Goal: Information Seeking & Learning: Learn about a topic

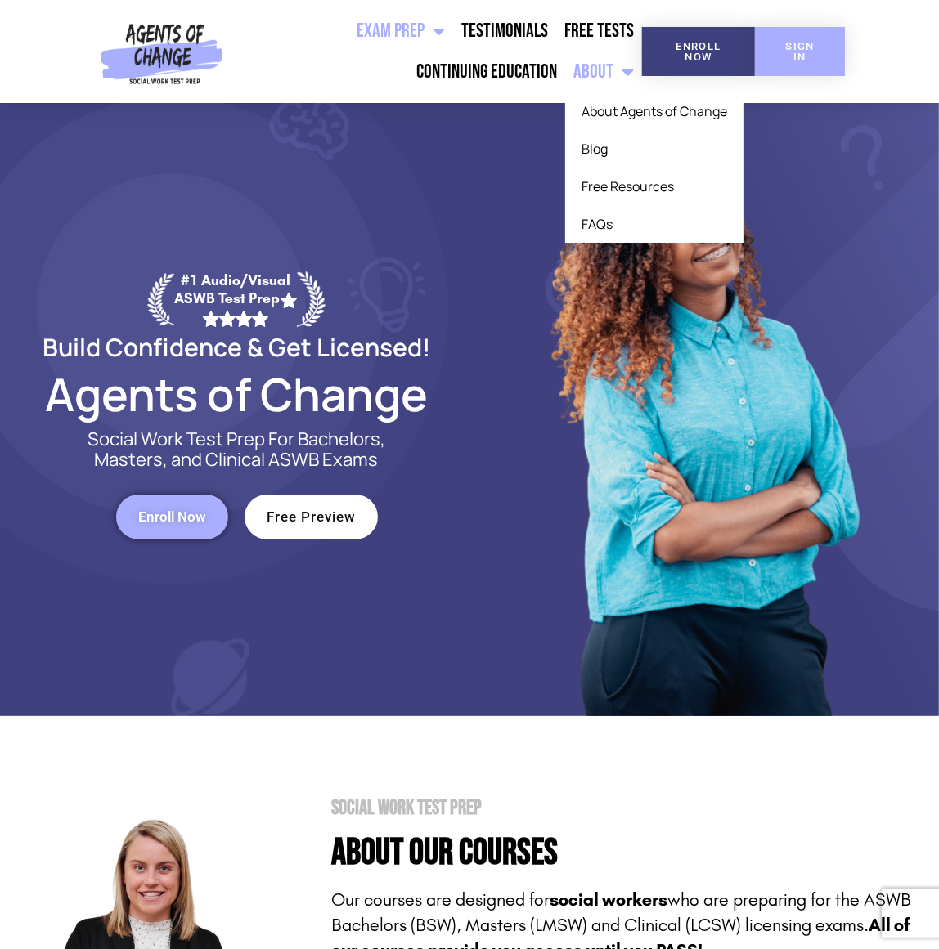
click at [792, 41] on span "SIGN IN" at bounding box center [800, 51] width 38 height 21
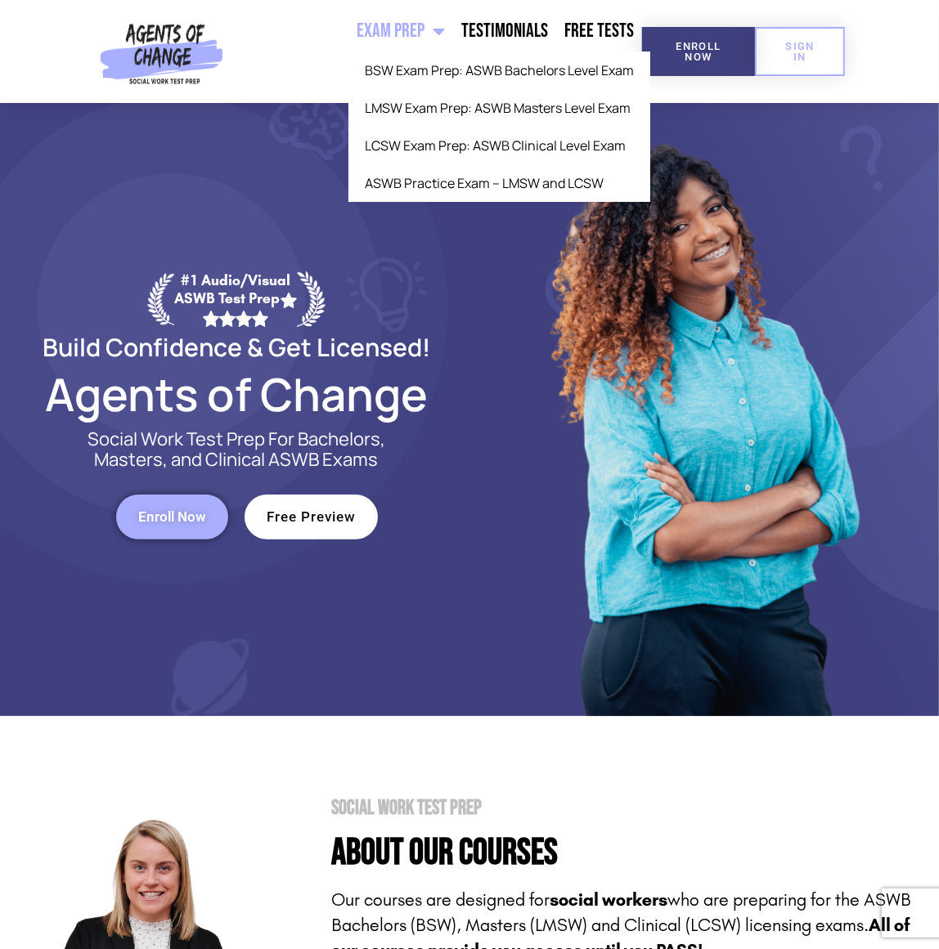
click at [318, 67] on ul "Exam Prep BSW Exam Prep: ASWB Bachelors Level Exam LMSW Exam Prep: ASWB Masters…" at bounding box center [435, 52] width 413 height 82
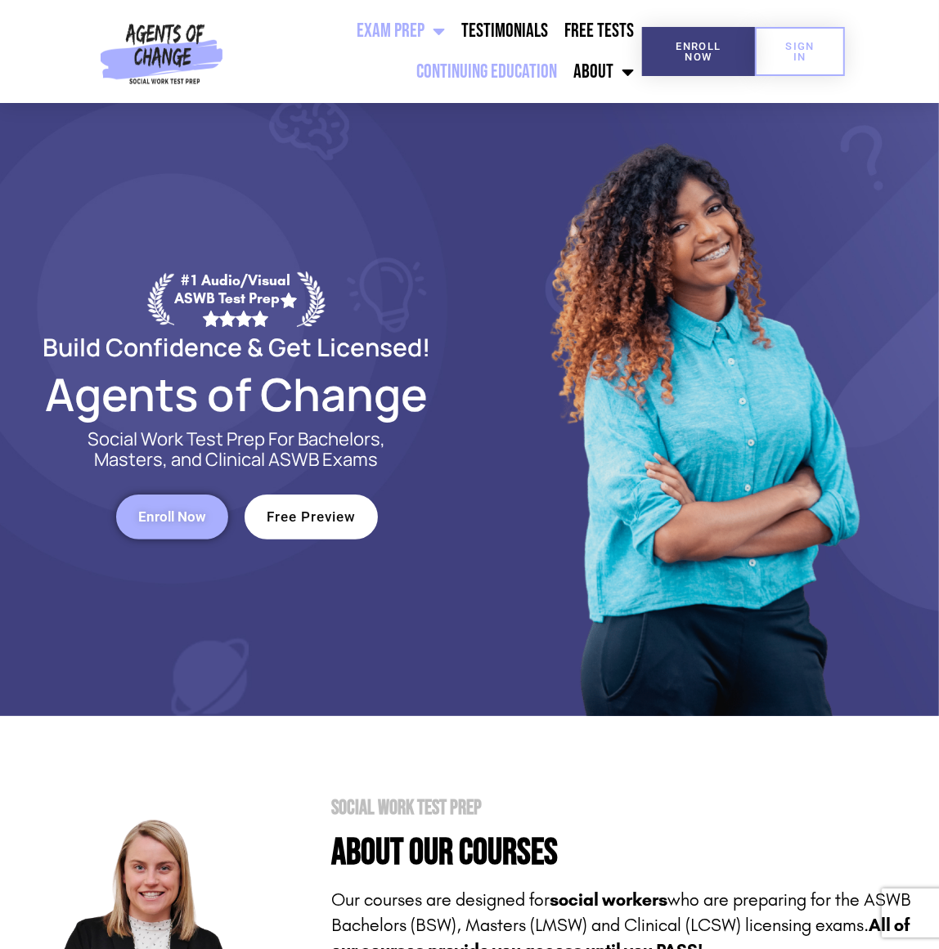
click at [481, 64] on link "Continuing Education" at bounding box center [486, 72] width 157 height 41
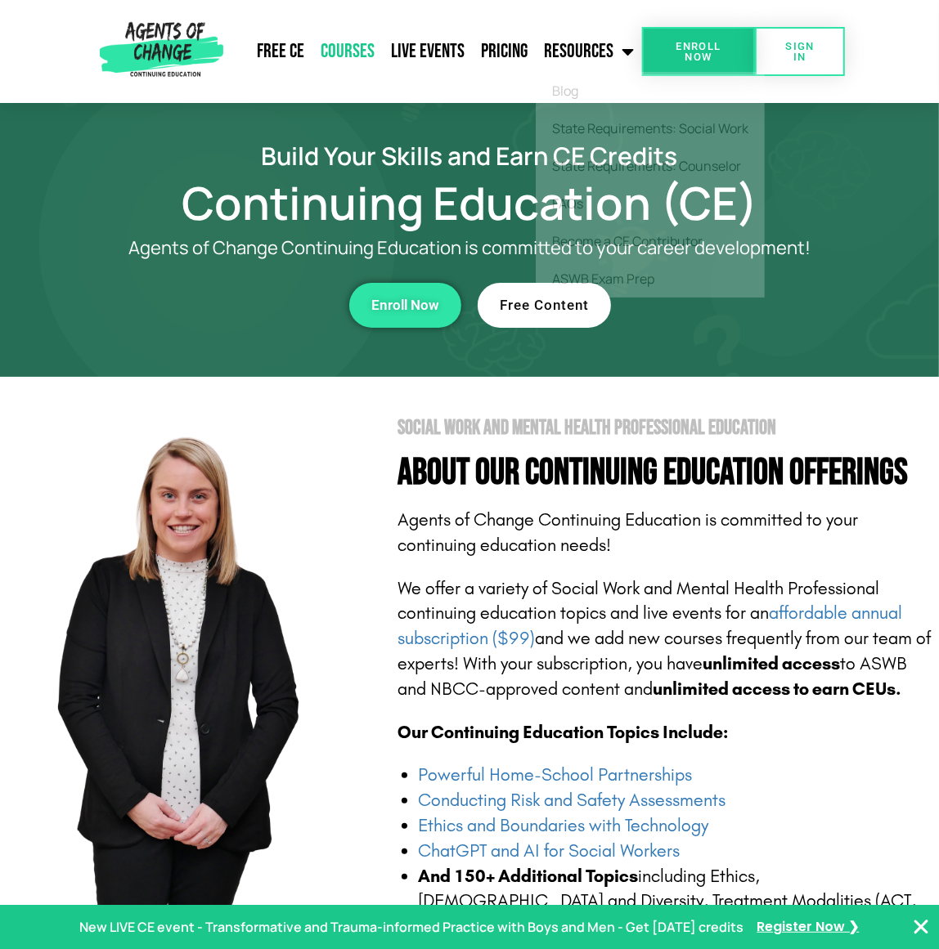
click at [352, 50] on link "Courses" at bounding box center [347, 51] width 70 height 41
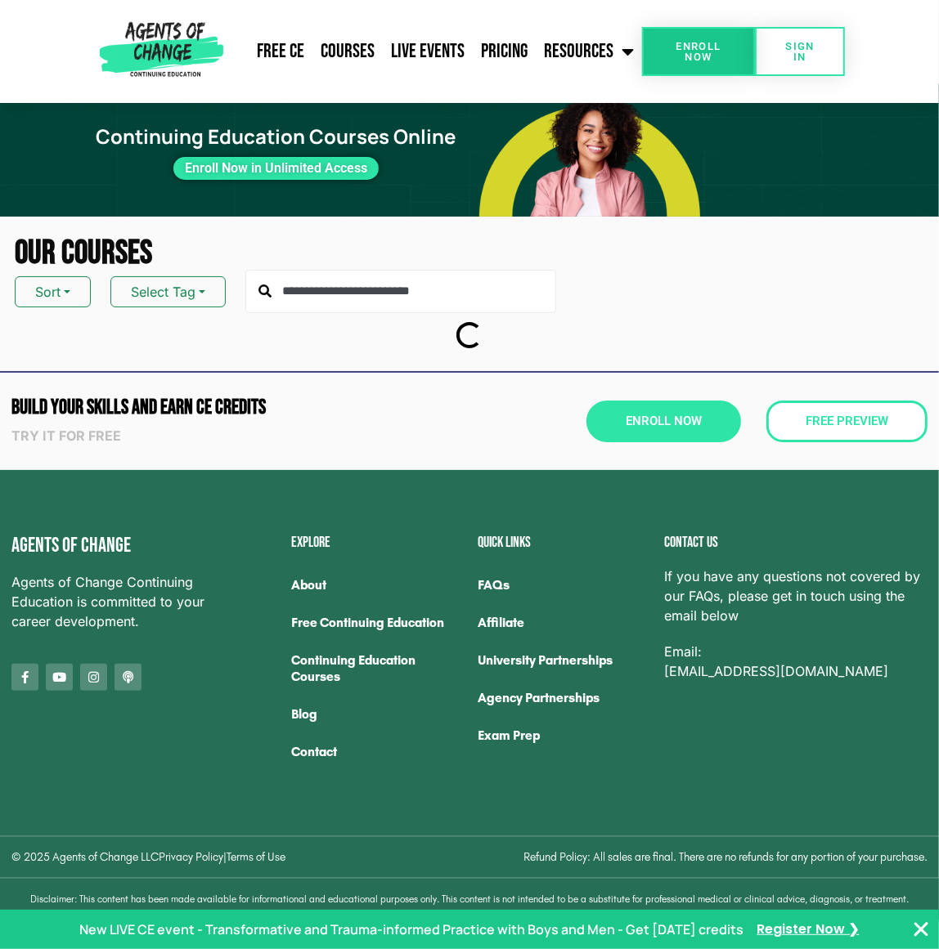
click at [370, 288] on input "text" at bounding box center [400, 292] width 311 height 44
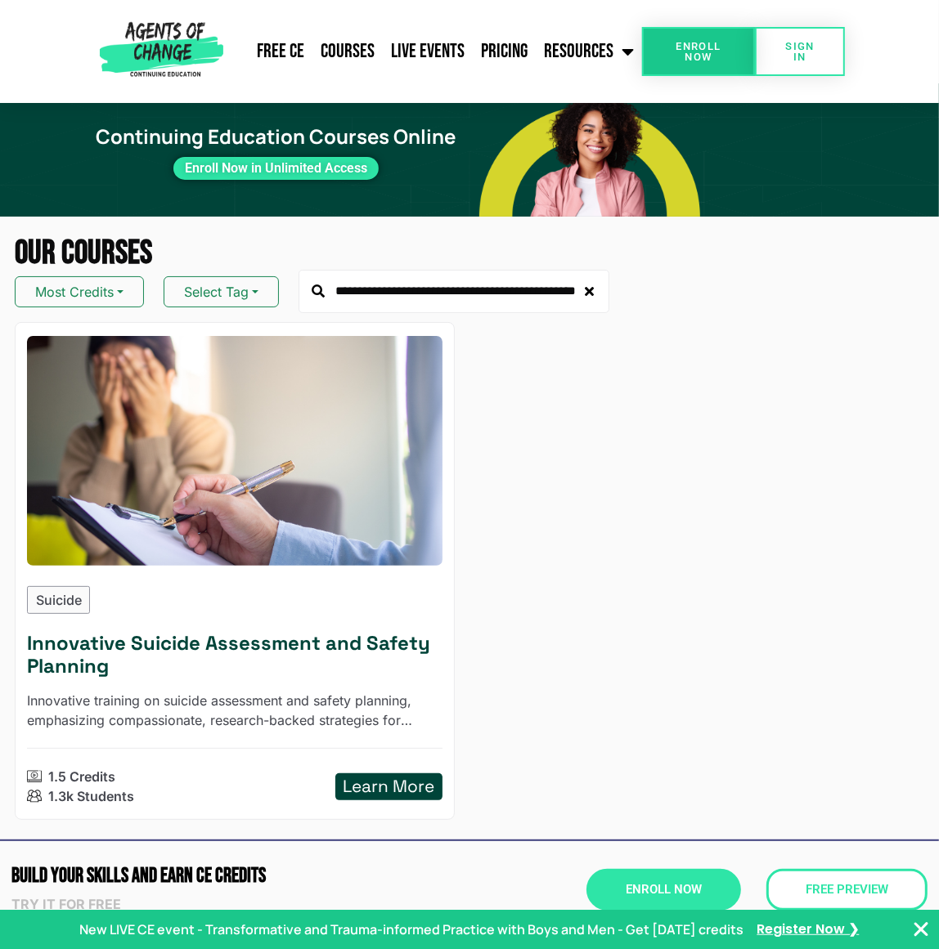
click at [181, 618] on div "Suicide Innovative Suicide Assessment and Safety Planning Innovative training o…" at bounding box center [234, 696] width 415 height 220
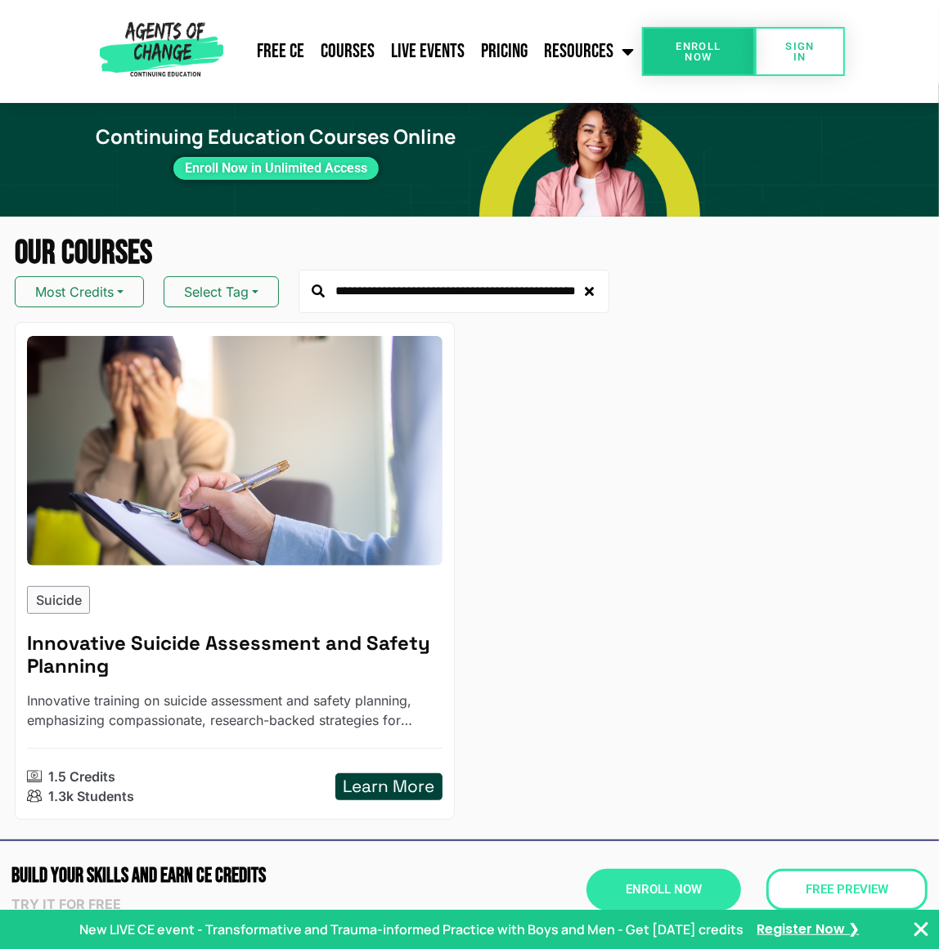
click at [368, 292] on input "**********" at bounding box center [453, 292] width 311 height 44
click at [394, 291] on input "**********" at bounding box center [453, 292] width 311 height 44
drag, startPoint x: 401, startPoint y: 290, endPoint x: 205, endPoint y: 296, distance: 196.3
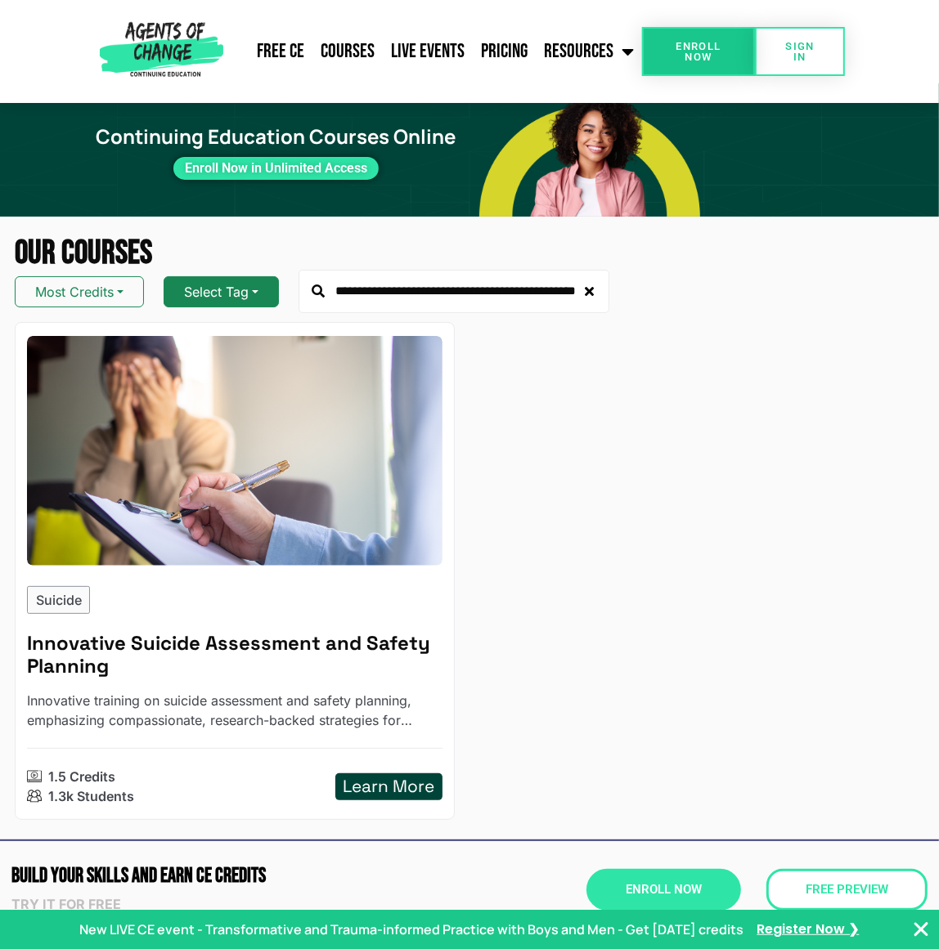
click at [205, 296] on div "**********" at bounding box center [469, 292] width 909 height 44
drag, startPoint x: 380, startPoint y: 291, endPoint x: 701, endPoint y: 288, distance: 320.5
click at [701, 288] on div "**********" at bounding box center [469, 292] width 909 height 44
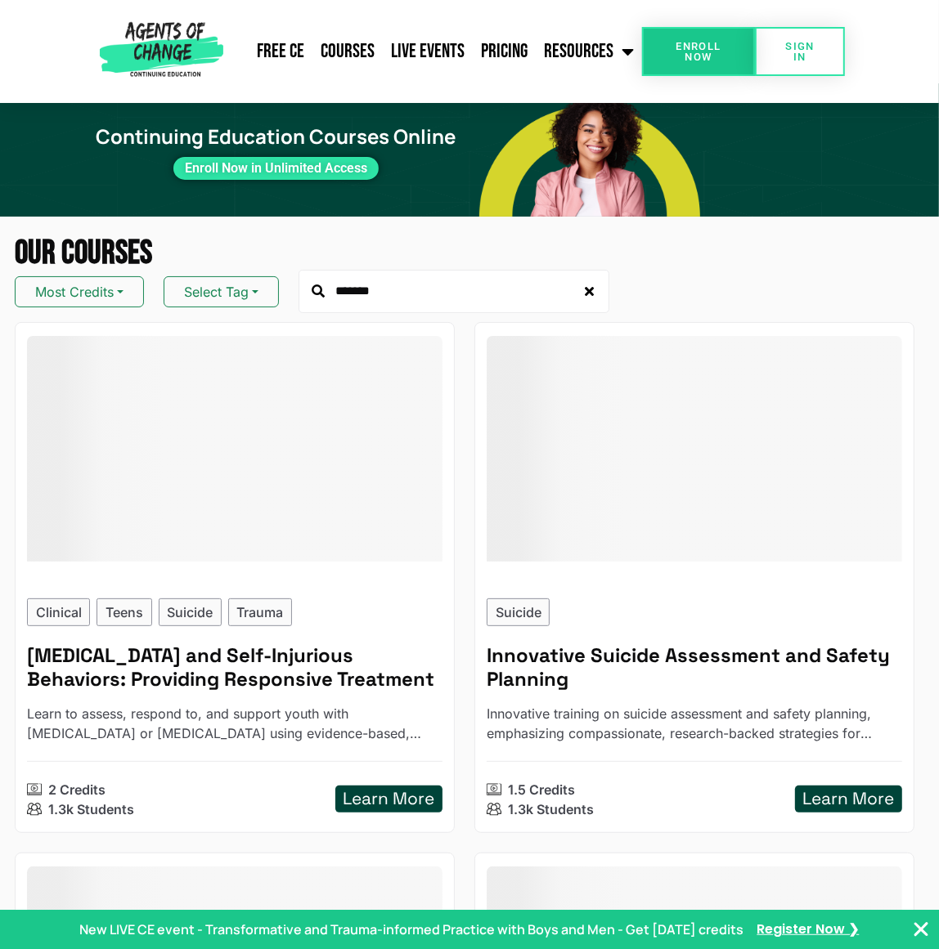
type input "*******"
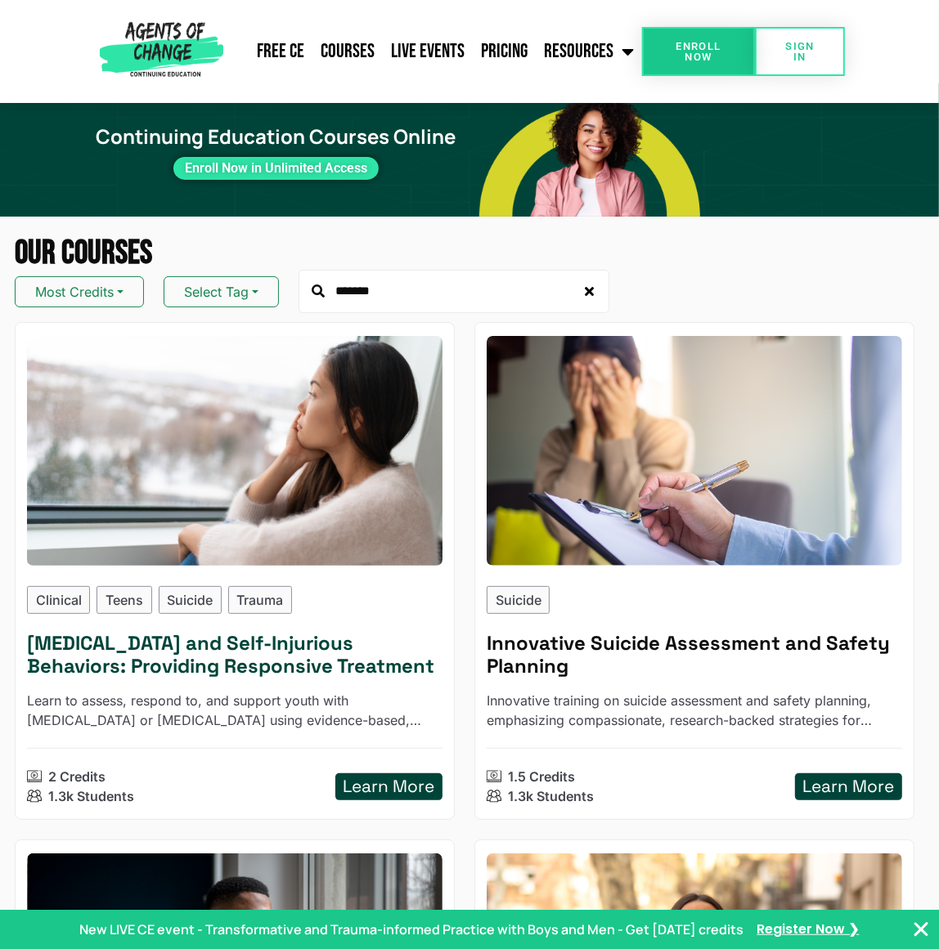
click at [204, 648] on h5 "[MEDICAL_DATA] and Self-Injurious Behaviors: Providing Responsive Treatment" at bounding box center [234, 655] width 415 height 47
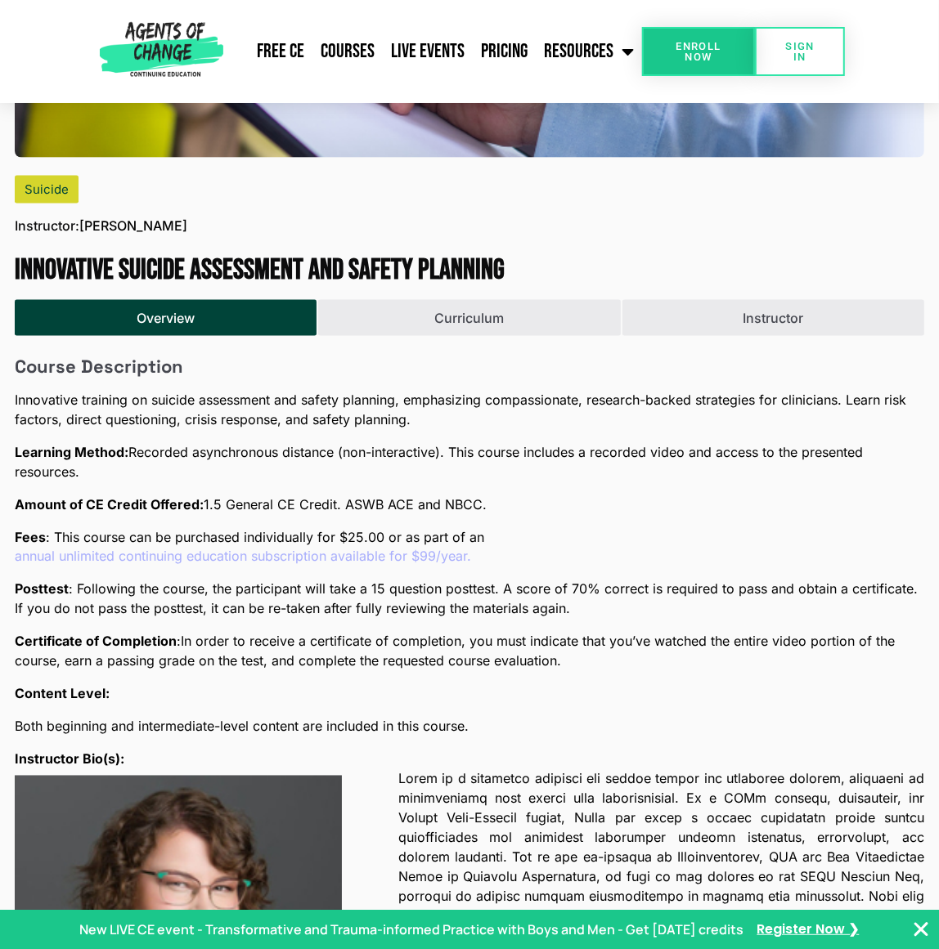
scroll to position [1427, 0]
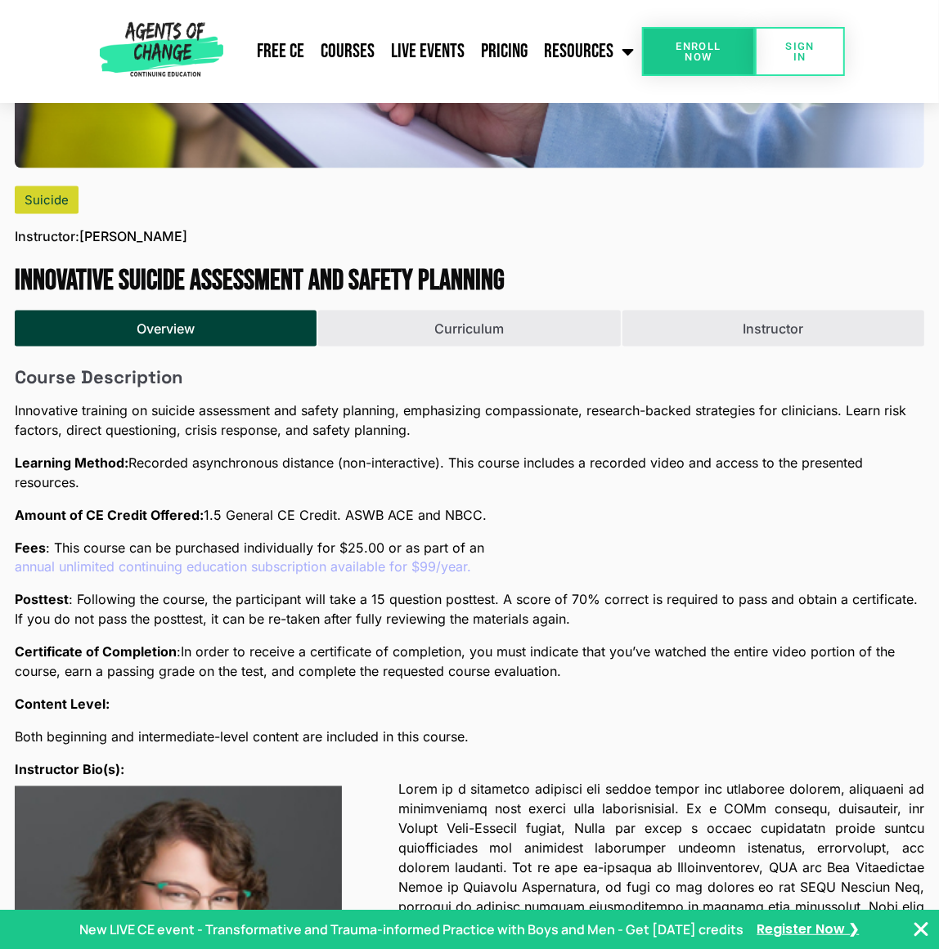
click at [347, 270] on h1 "Innovative Suicide Assessment and Safety Planning" at bounding box center [469, 281] width 909 height 34
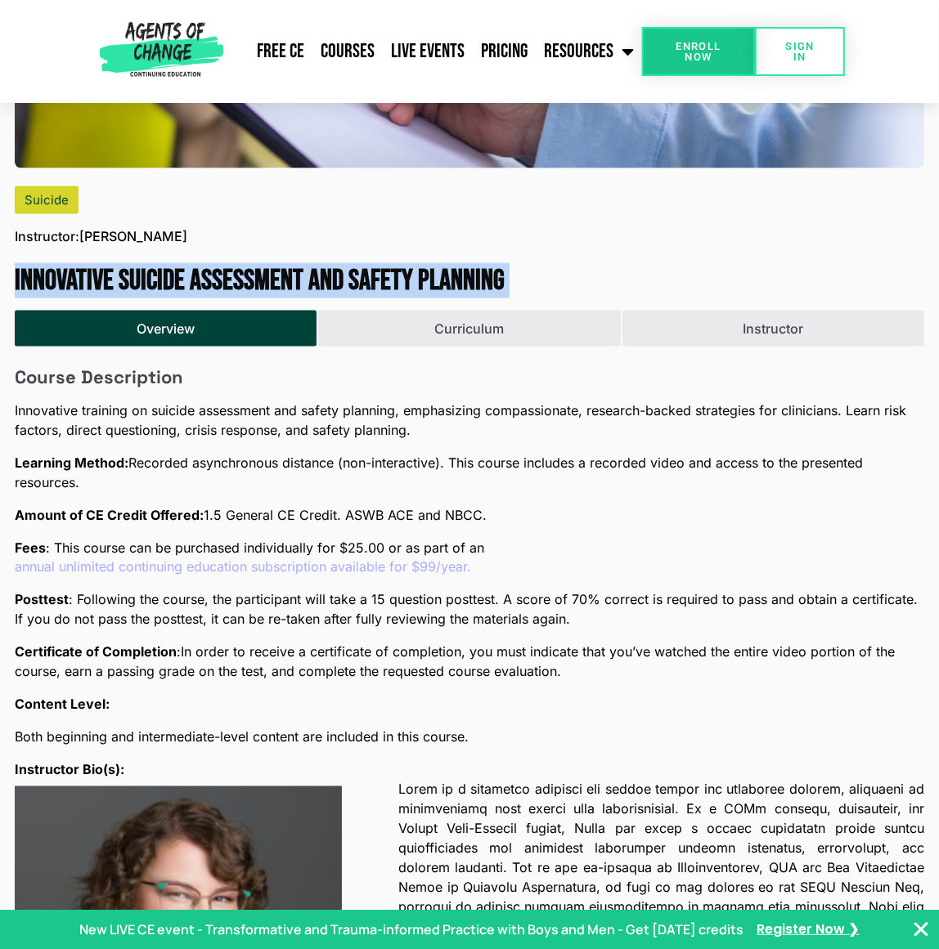
click at [347, 270] on h1 "Innovative Suicide Assessment and Safety Planning" at bounding box center [469, 281] width 909 height 34
copy h1 "Innovative Suicide Assessment and Safety Planning"
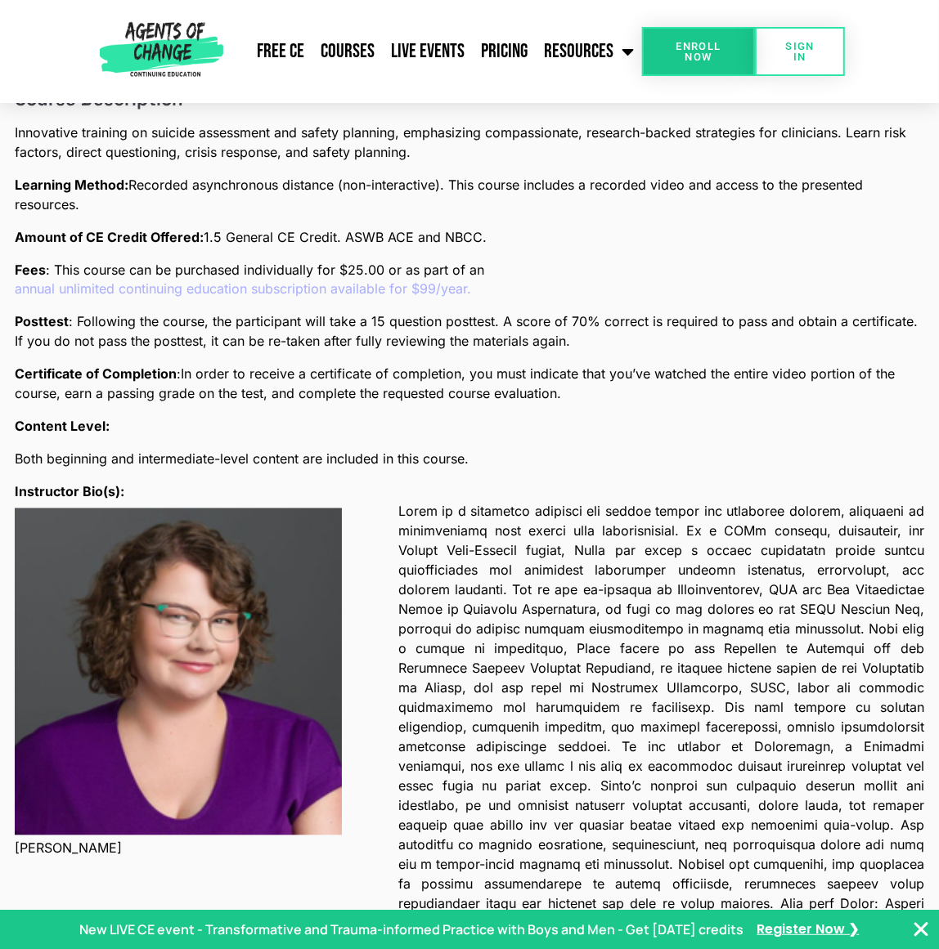
scroll to position [1724, 0]
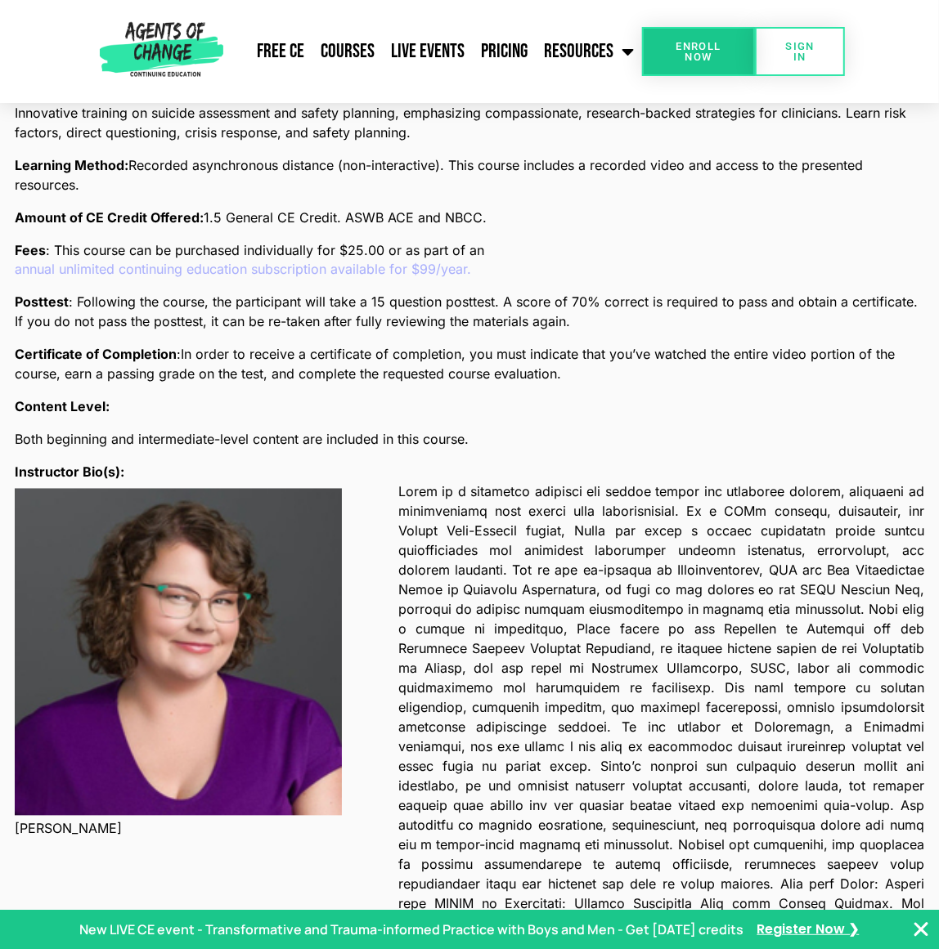
click at [160, 824] on div "Khara Croswaite Brindle" at bounding box center [197, 737] width 364 height 510
drag, startPoint x: 166, startPoint y: 815, endPoint x: 13, endPoint y: 809, distance: 153.0
click at [13, 809] on div "Suicide Instructor: Khara Croswaite Brindle Innovative Suicide Assessment and S…" at bounding box center [469, 811] width 929 height 2887
copy p "Khara Croswaite Brindle"
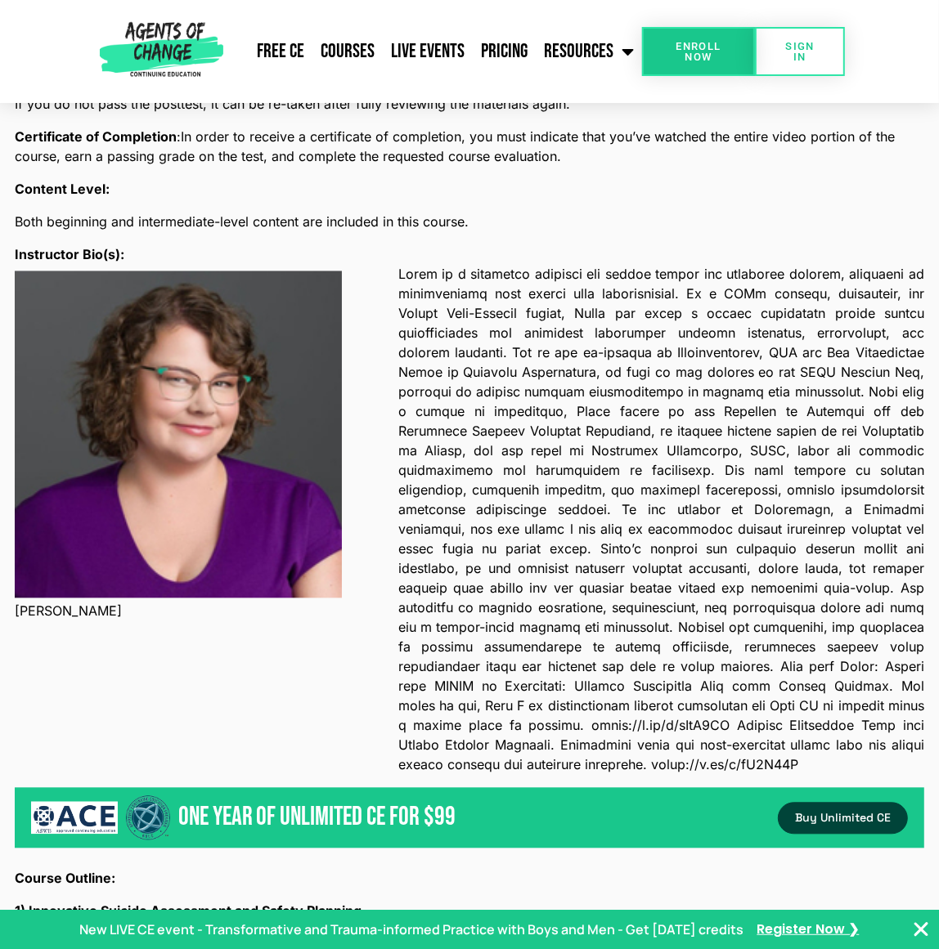
scroll to position [1942, 0]
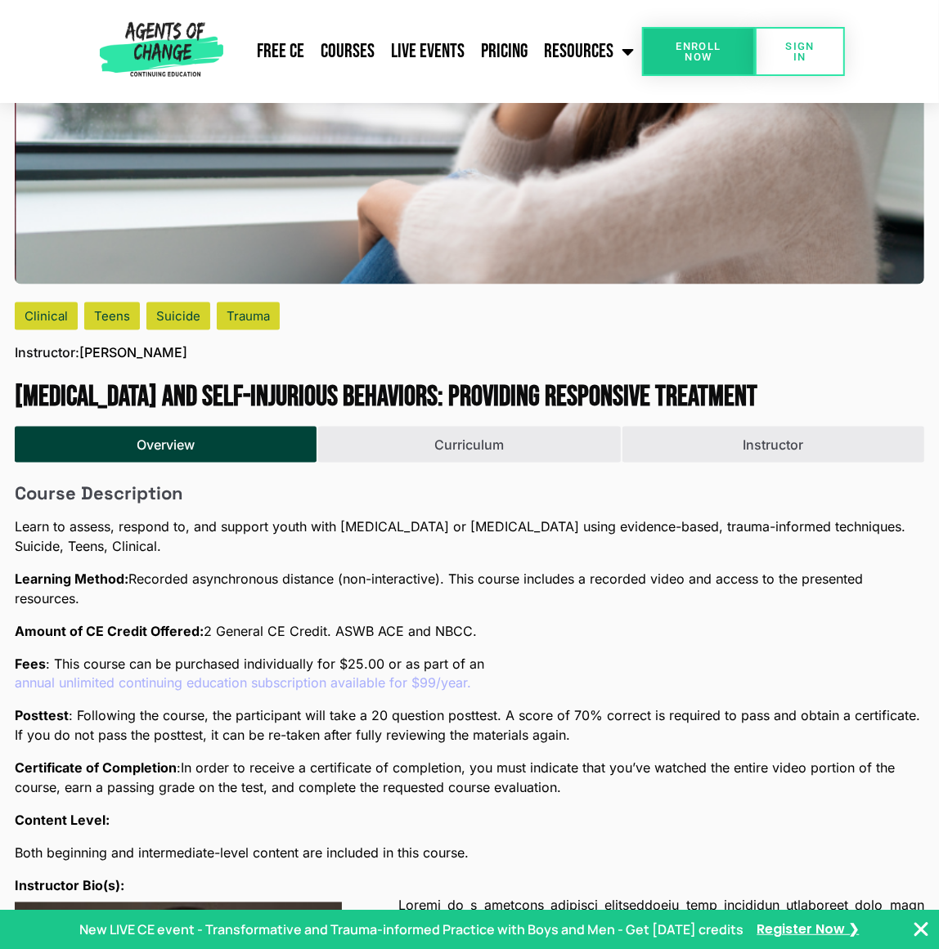
scroll to position [1318, 0]
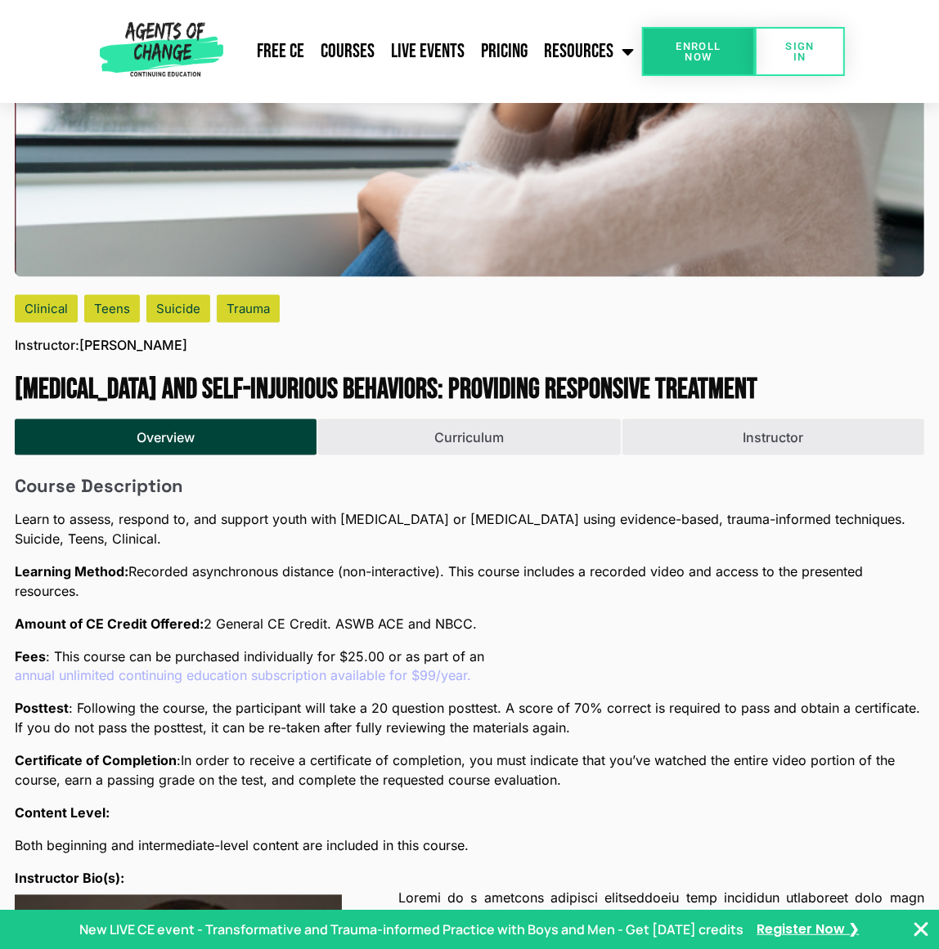
click at [216, 379] on h1 "[MEDICAL_DATA] and Self-Injurious Behaviors: Providing Responsive Treatment" at bounding box center [469, 390] width 909 height 34
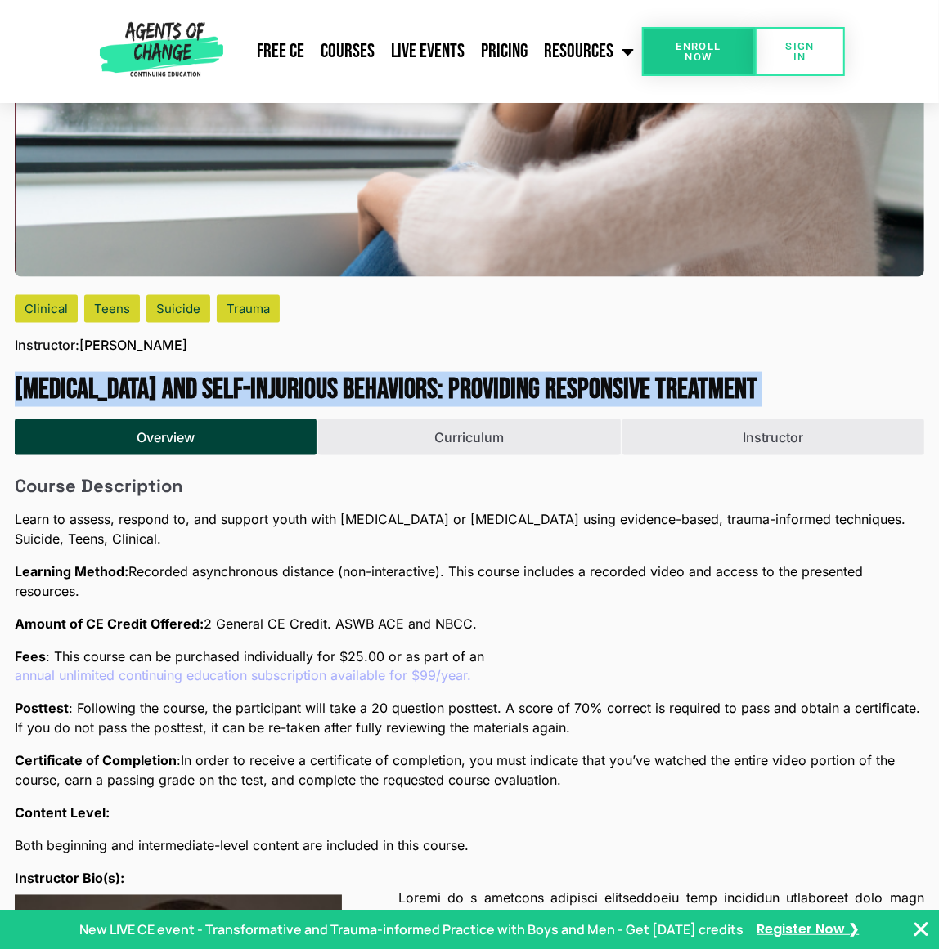
click at [216, 379] on h1 "[MEDICAL_DATA] and Self-Injurious Behaviors: Providing Responsive Treatment" at bounding box center [469, 390] width 909 height 34
copy h1 "[MEDICAL_DATA] and Self-Injurious Behaviors: Providing Responsive Treatment"
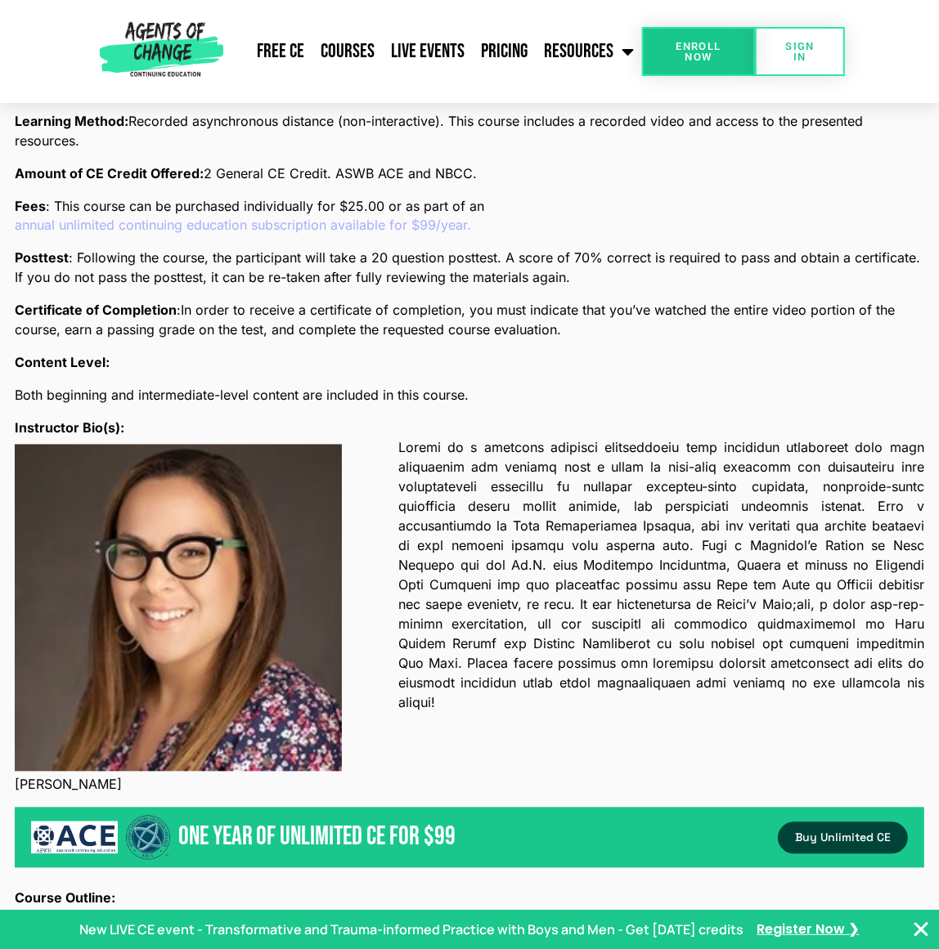
scroll to position [1778, 0]
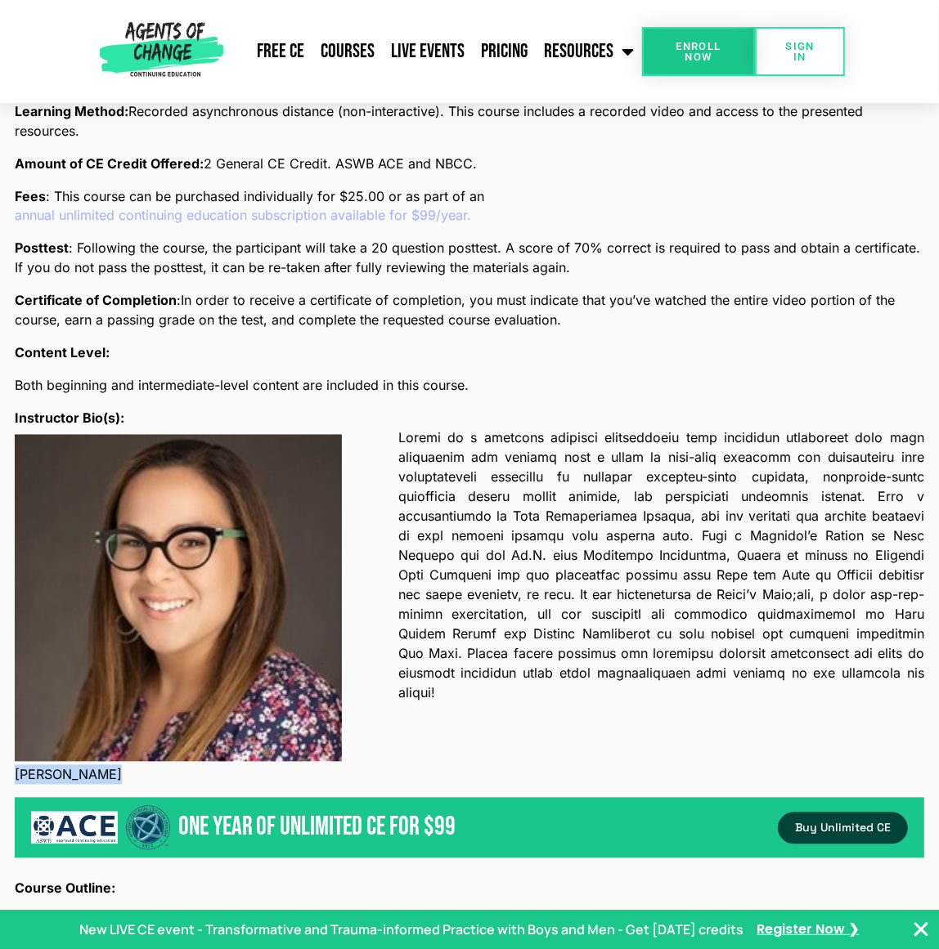
drag, startPoint x: 110, startPoint y: 758, endPoint x: 17, endPoint y: 756, distance: 93.2
click at [17, 765] on p "[PERSON_NAME]" at bounding box center [197, 775] width 364 height 20
copy p "[PERSON_NAME]"
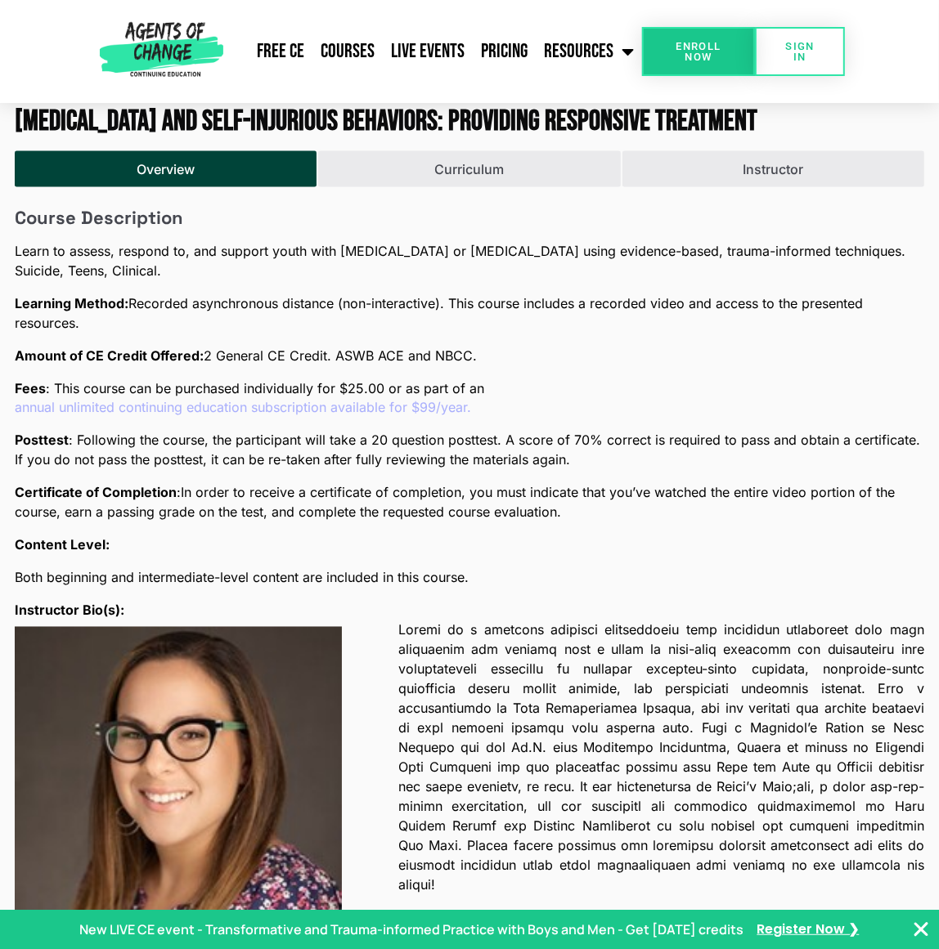
scroll to position [1585, 0]
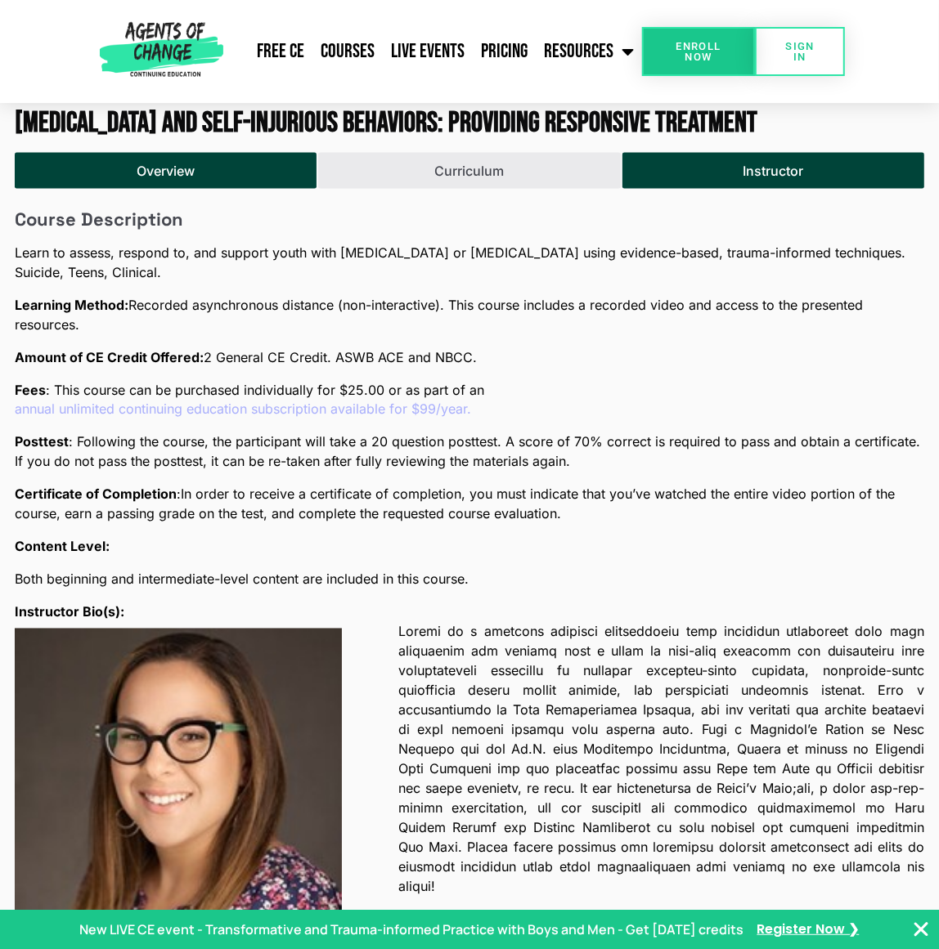
click at [694, 173] on button "Instructor" at bounding box center [773, 171] width 302 height 36
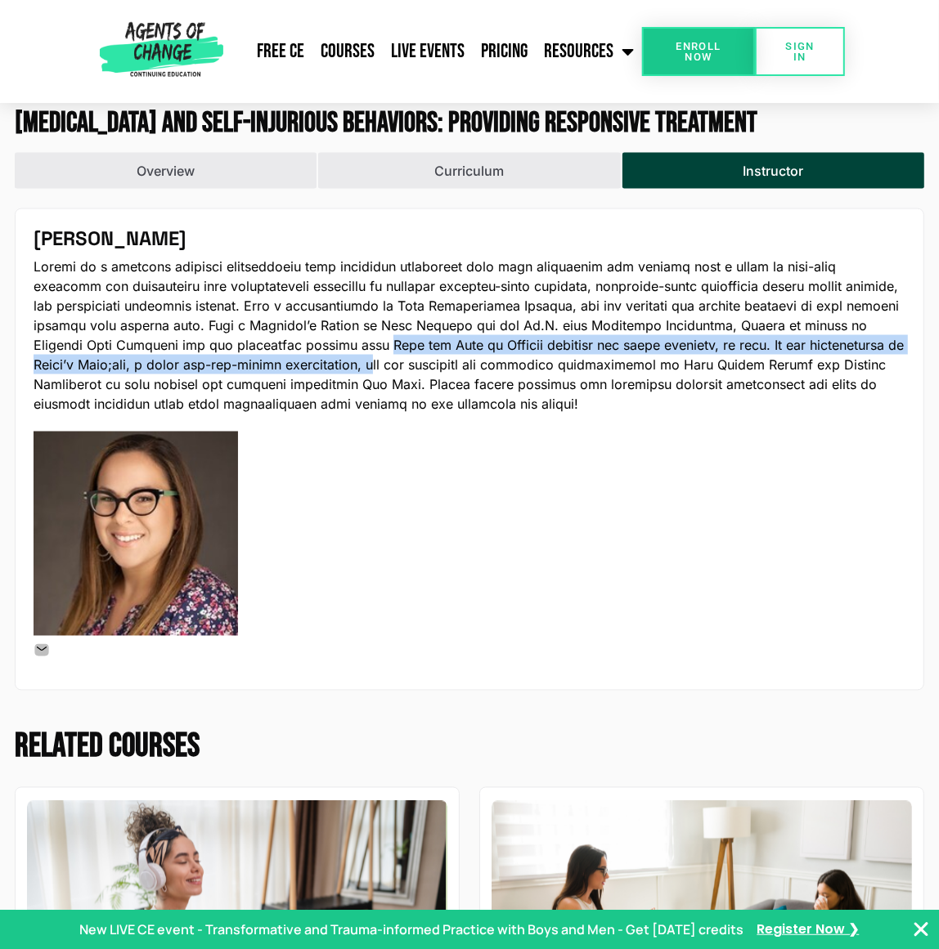
drag, startPoint x: 310, startPoint y: 325, endPoint x: 310, endPoint y: 345, distance: 20.4
click at [310, 345] on p at bounding box center [470, 335] width 872 height 157
click at [310, 346] on p at bounding box center [470, 335] width 872 height 157
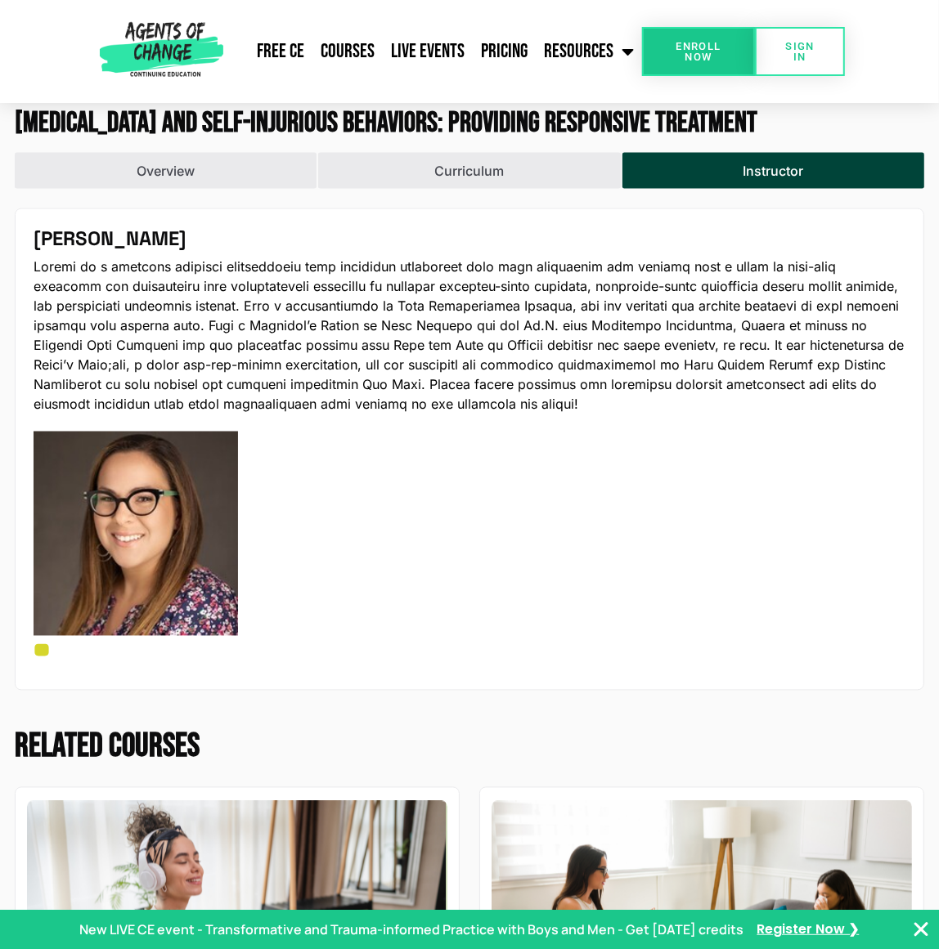
click at [40, 648] on \(Stroke\)_2 at bounding box center [42, 650] width 10 height 4
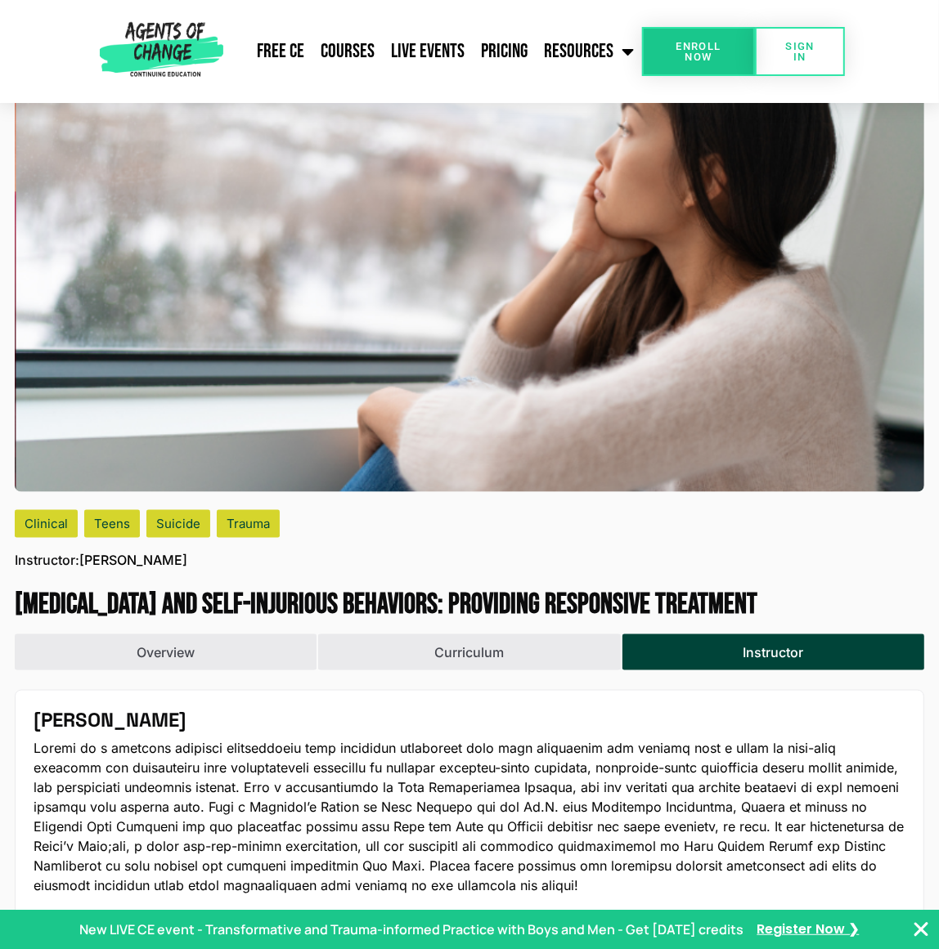
scroll to position [1105, 0]
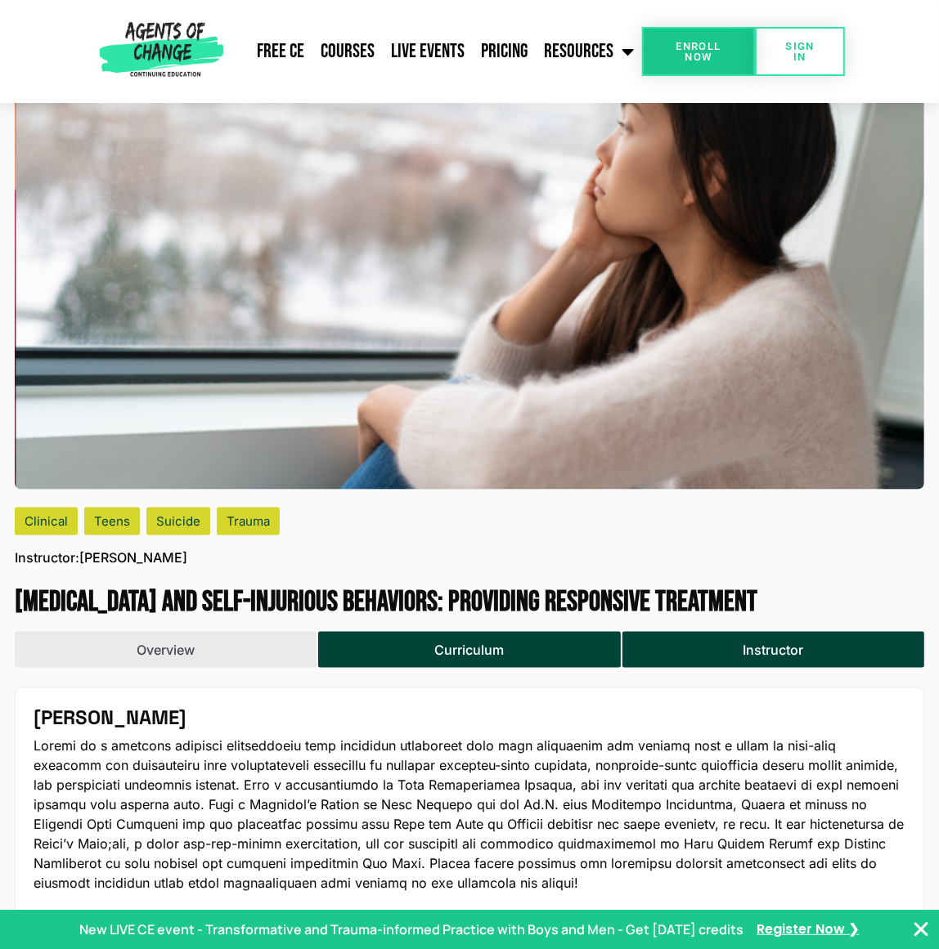
click at [489, 639] on button "Curriculum" at bounding box center [469, 650] width 302 height 36
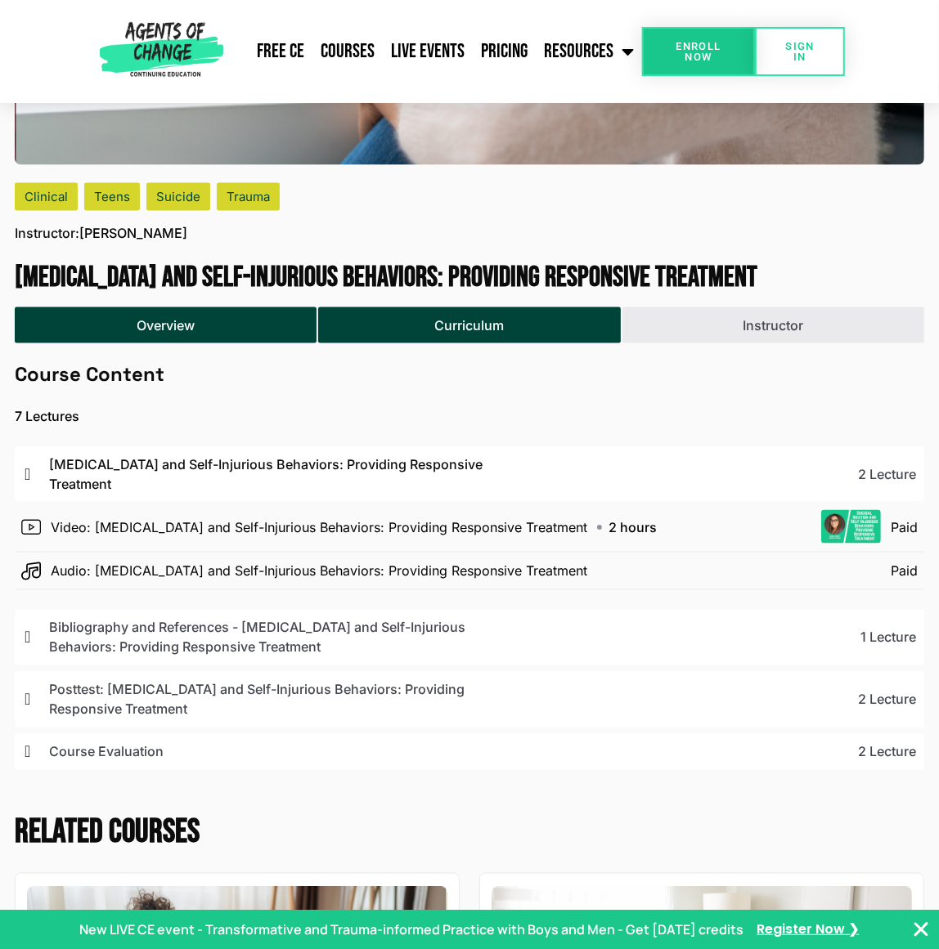
scroll to position [1437, 0]
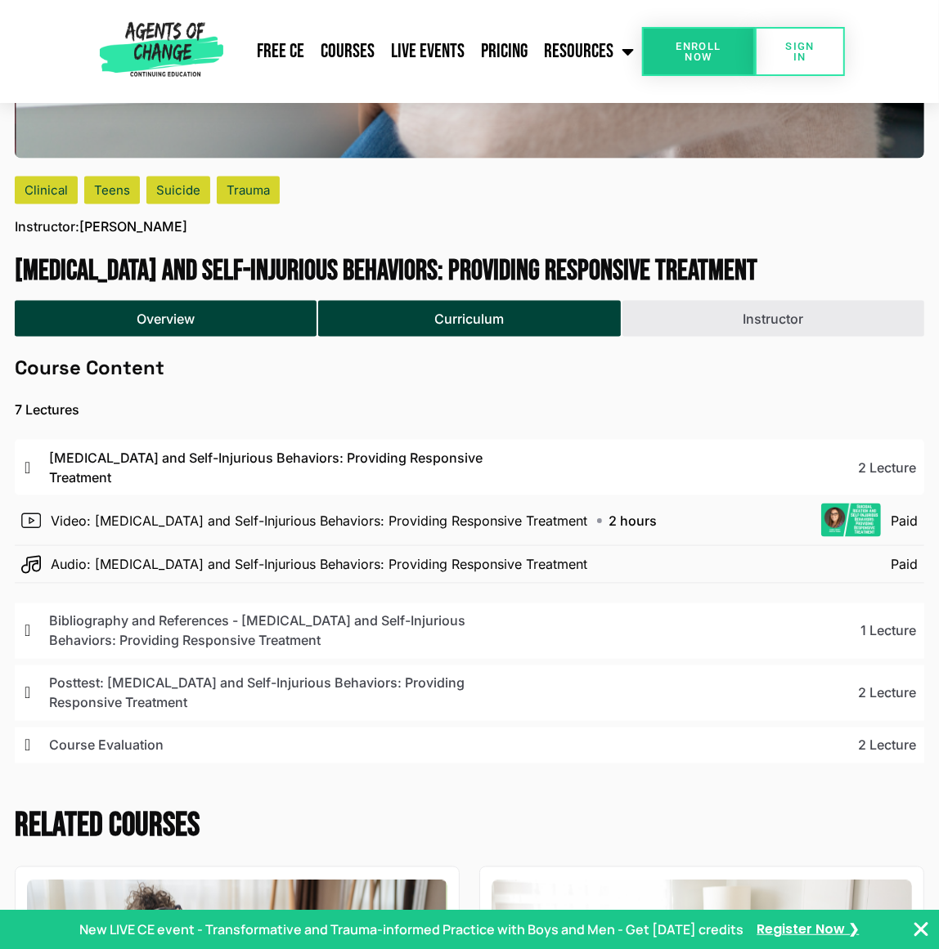
click at [224, 307] on button "Overview" at bounding box center [166, 319] width 302 height 36
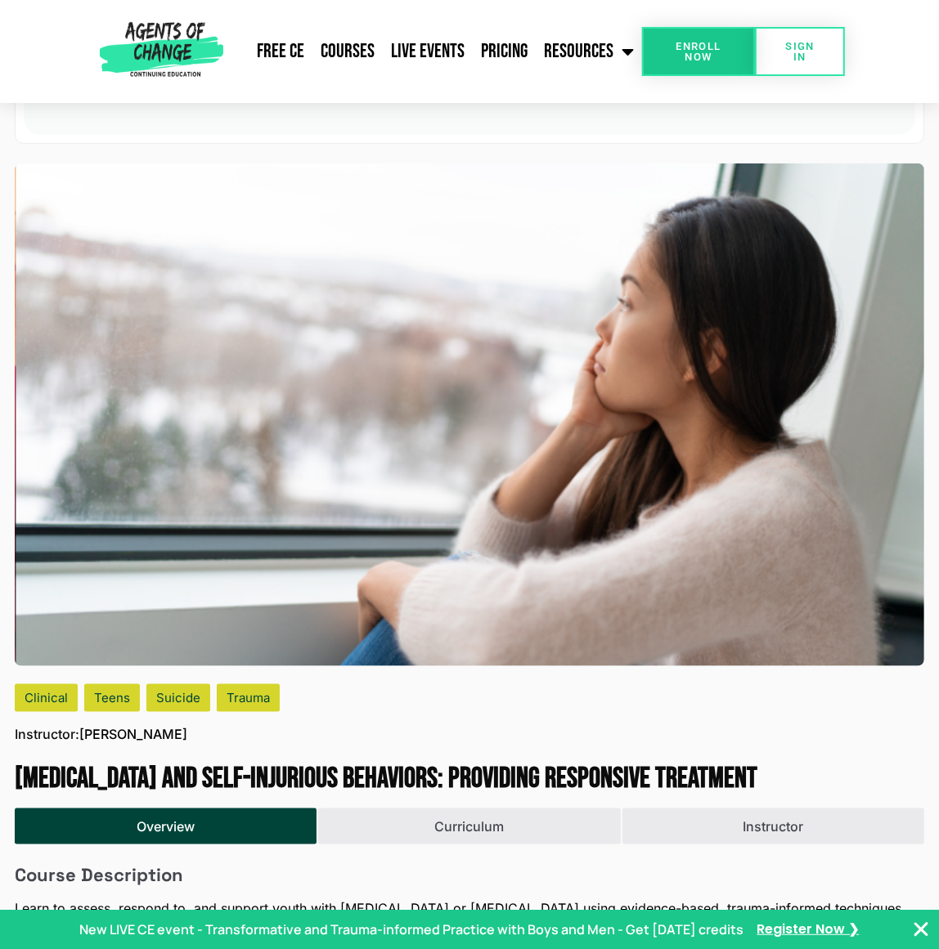
scroll to position [926, 0]
